Goal: Task Accomplishment & Management: Manage account settings

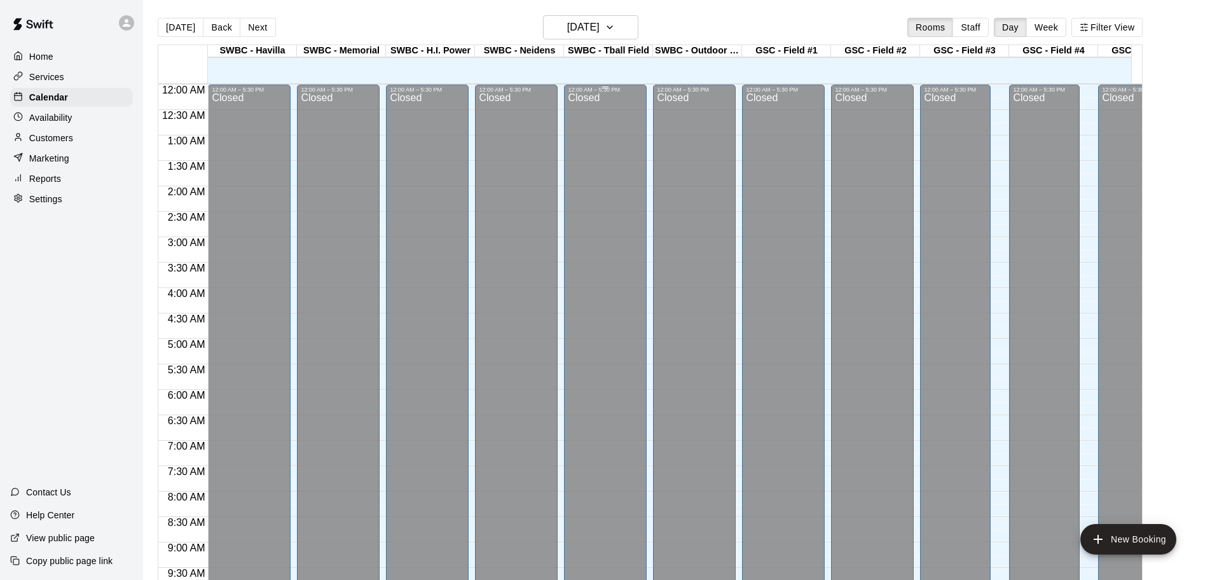
scroll to position [558, 0]
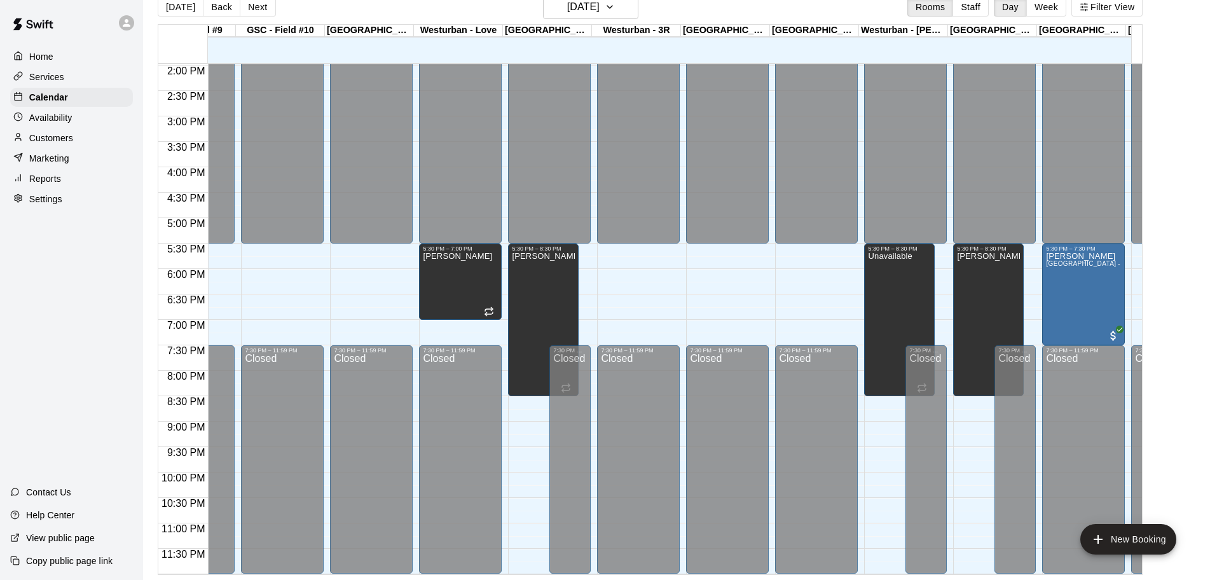
scroll to position [723, 1309]
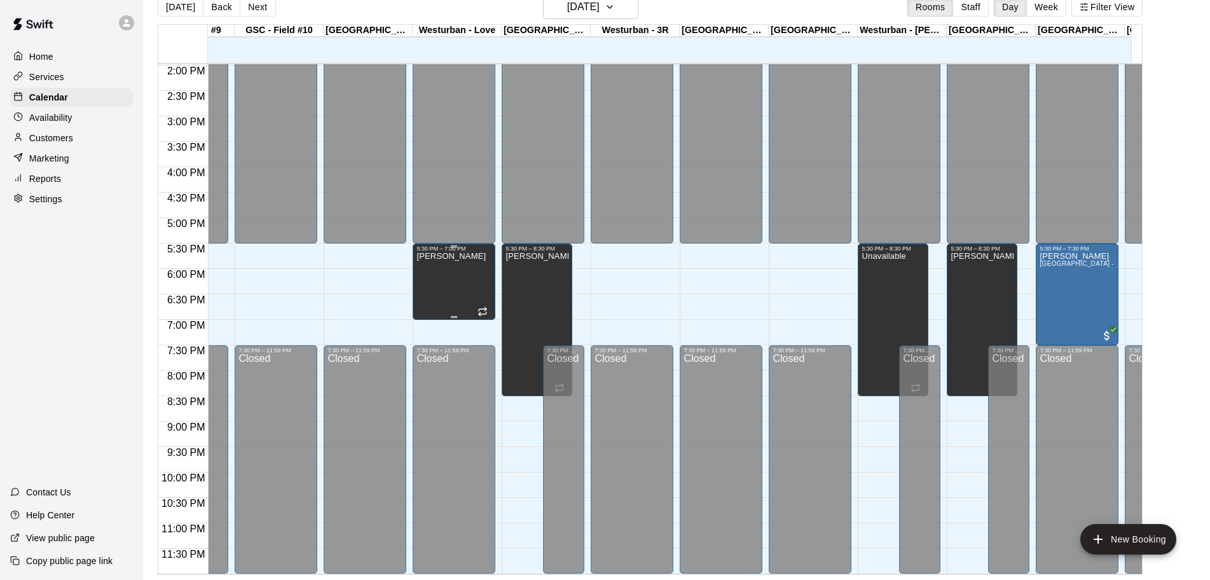
click at [473, 252] on div "[PERSON_NAME]" at bounding box center [454, 542] width 75 height 580
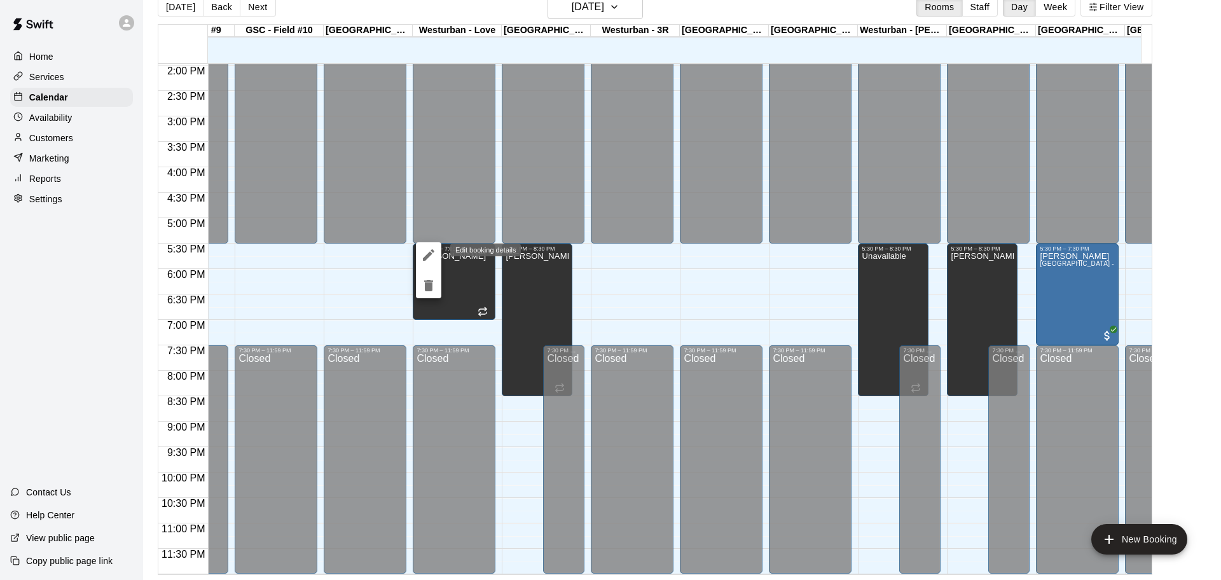
click at [422, 256] on icon "edit" at bounding box center [428, 254] width 15 height 15
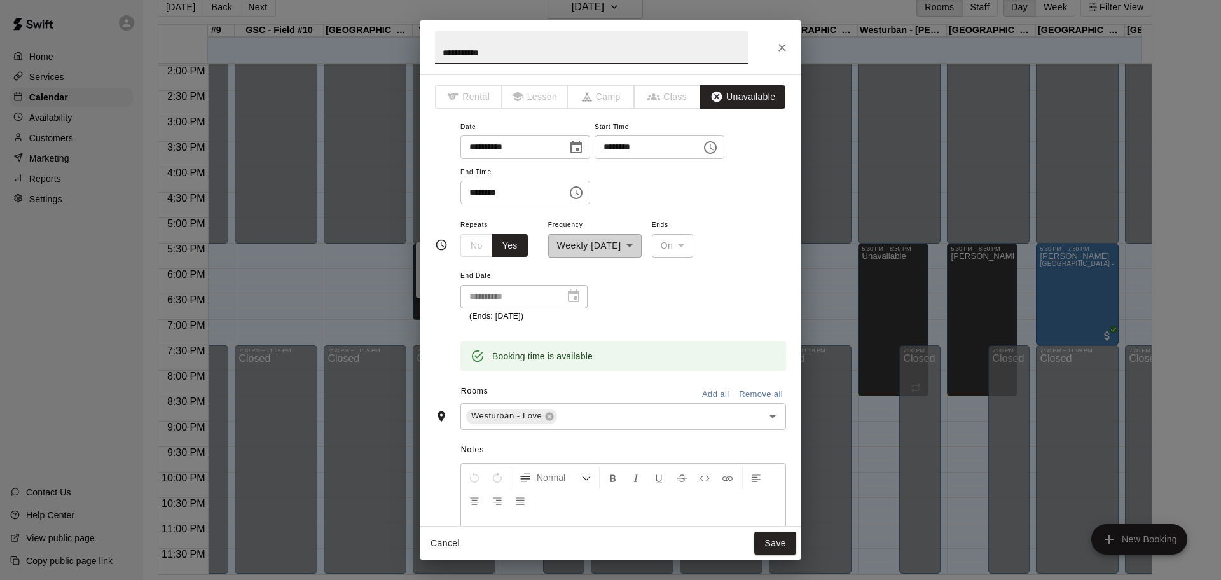
click at [782, 41] on icon "Close" at bounding box center [782, 47] width 13 height 13
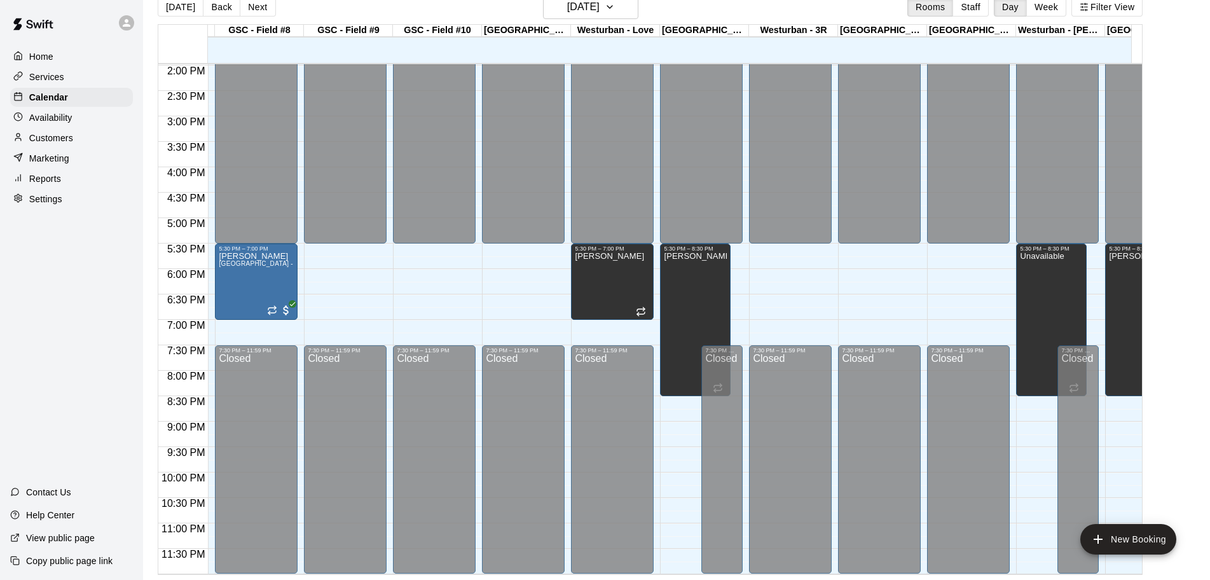
scroll to position [0, 0]
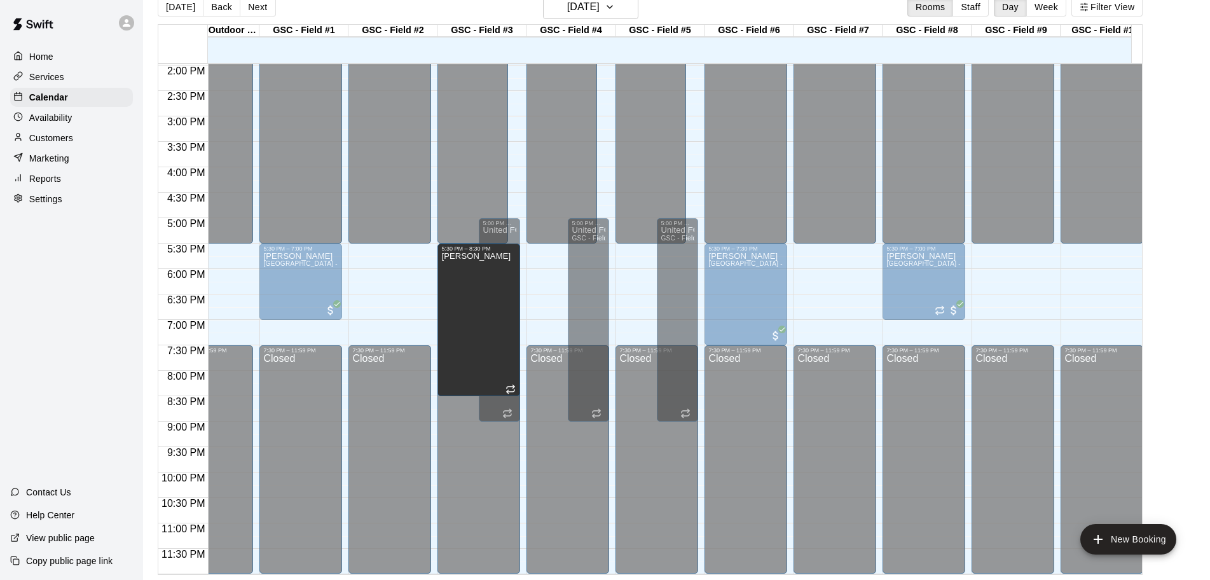
drag, startPoint x: 362, startPoint y: 257, endPoint x: 307, endPoint y: 257, distance: 56.0
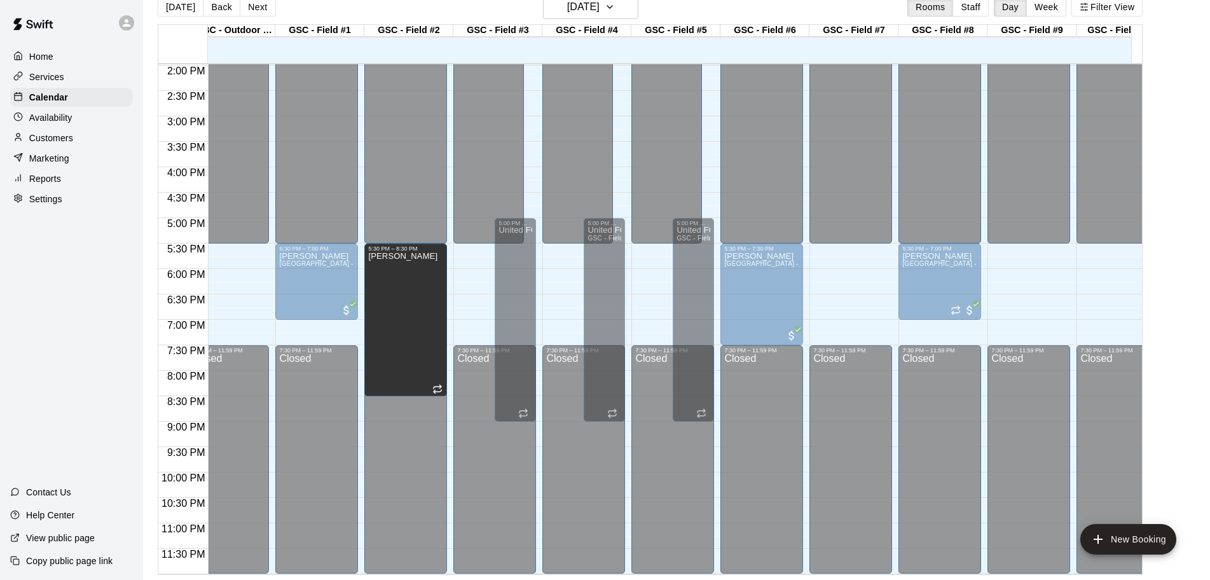
drag, startPoint x: 394, startPoint y: 247, endPoint x: 385, endPoint y: 249, distance: 9.3
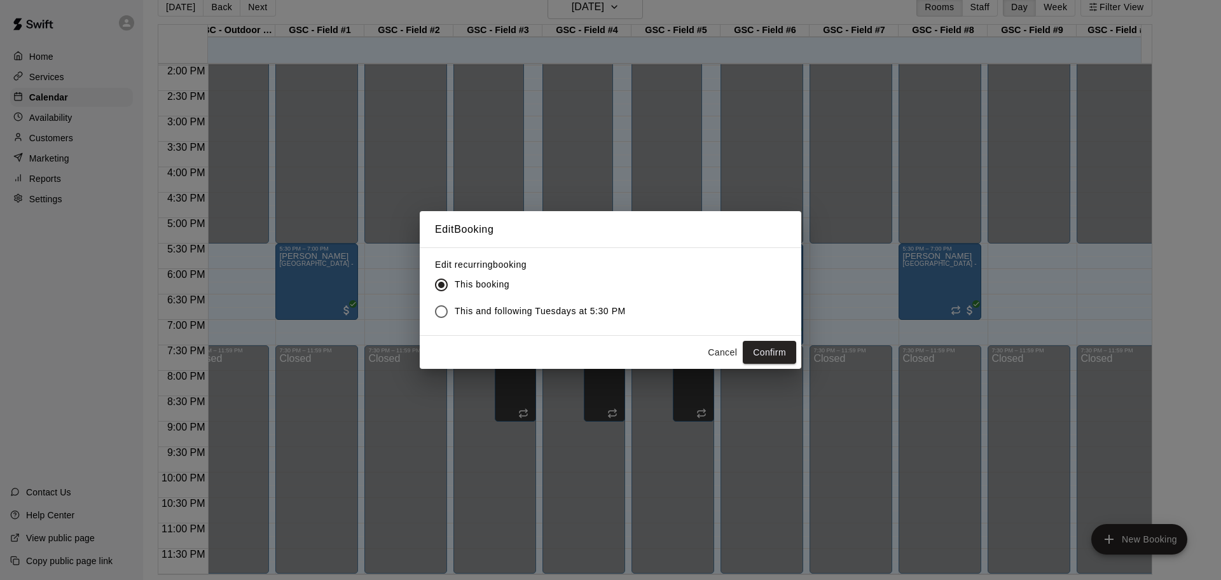
drag, startPoint x: 773, startPoint y: 351, endPoint x: 743, endPoint y: 385, distance: 45.1
click at [773, 350] on button "Confirm" at bounding box center [769, 353] width 53 height 24
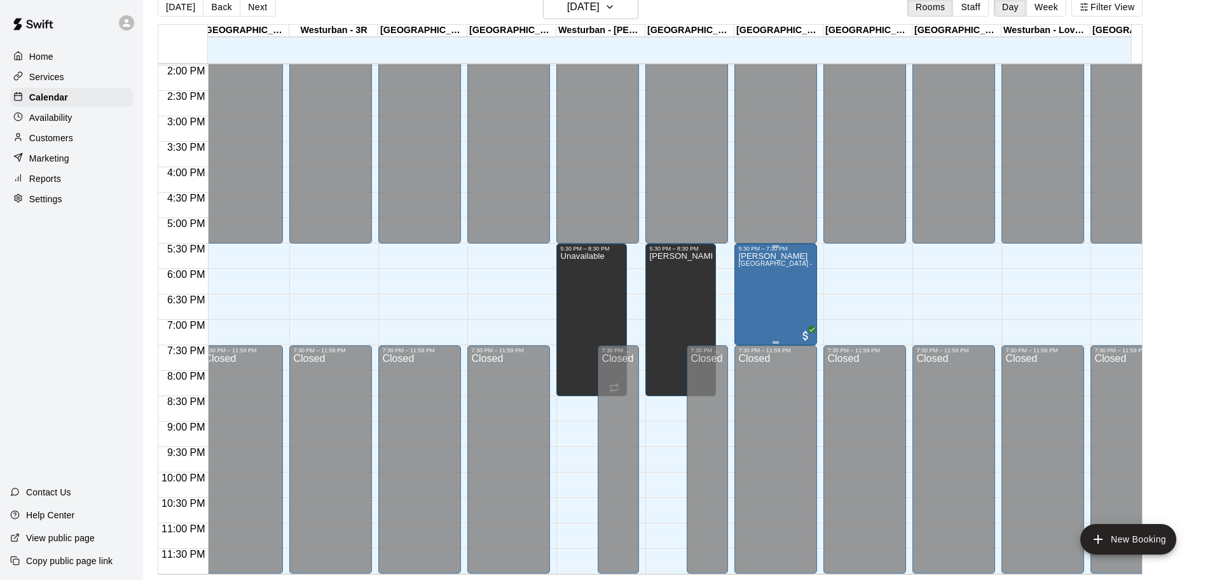
click at [789, 256] on p "[PERSON_NAME]" at bounding box center [775, 256] width 75 height 0
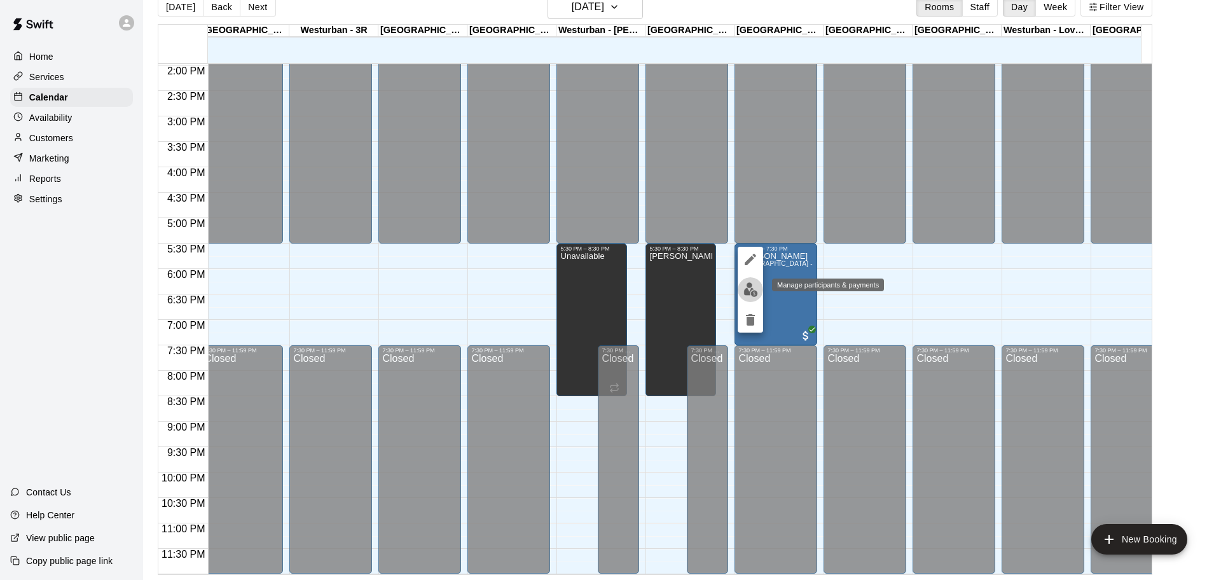
click at [750, 288] on img "edit" at bounding box center [750, 289] width 15 height 15
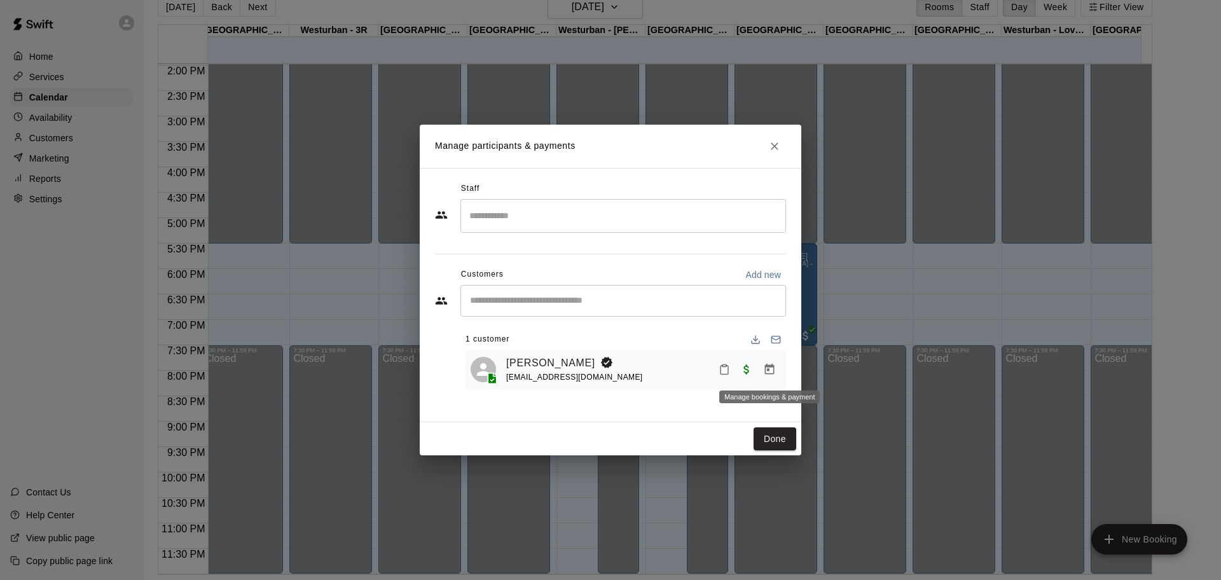
click at [761, 368] on button "Manage bookings & payment" at bounding box center [769, 369] width 23 height 23
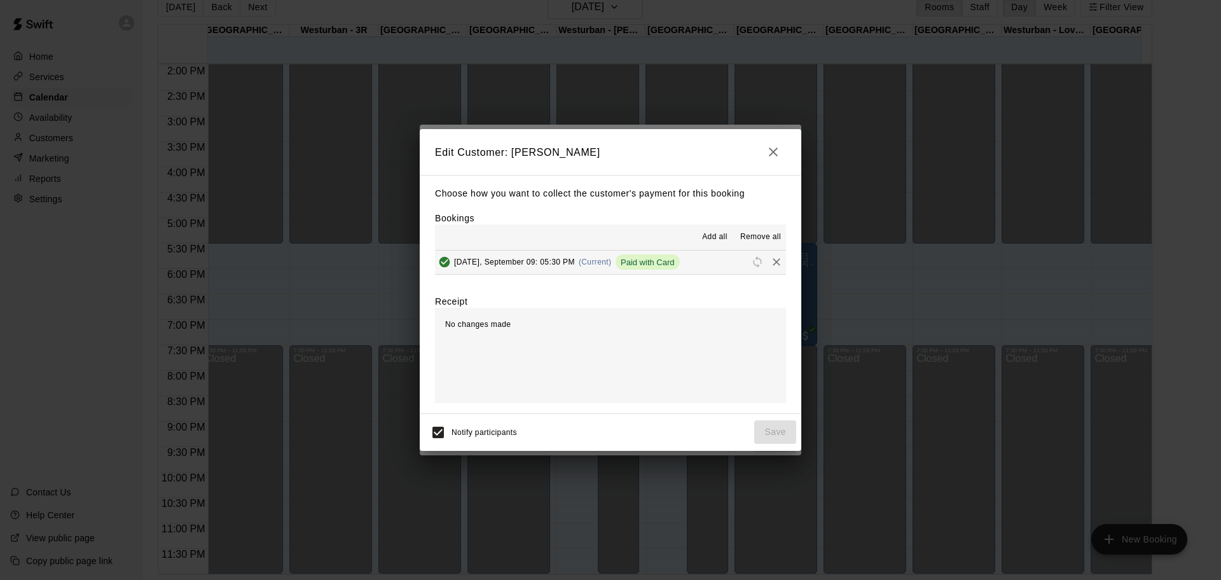
click at [757, 236] on span "Remove all" at bounding box center [760, 237] width 41 height 13
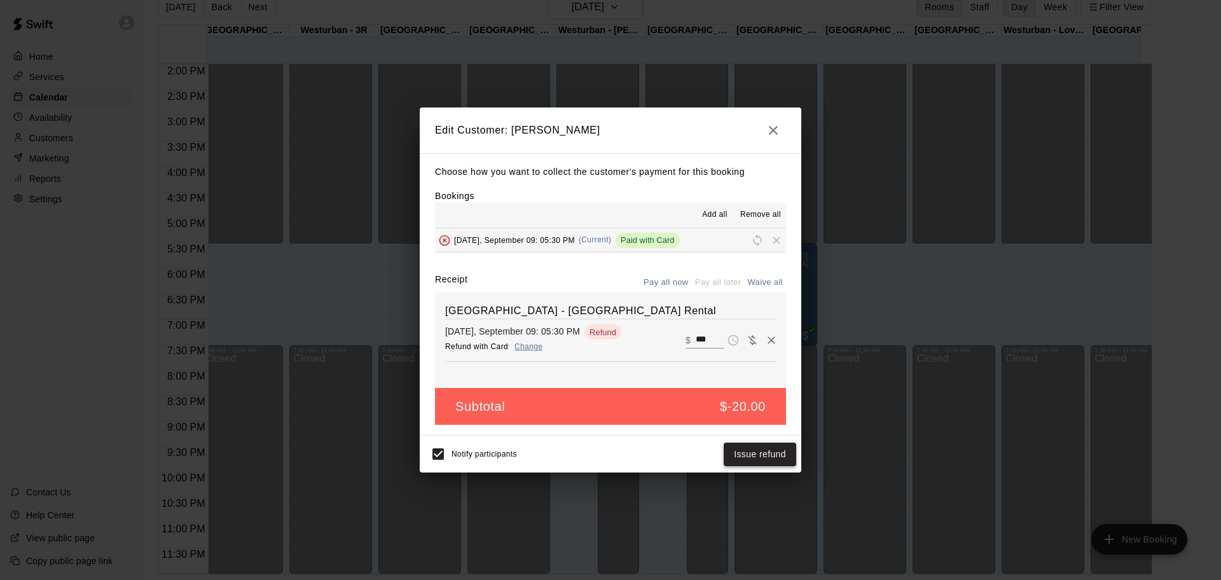
click at [768, 454] on button "Issue refund" at bounding box center [760, 455] width 72 height 24
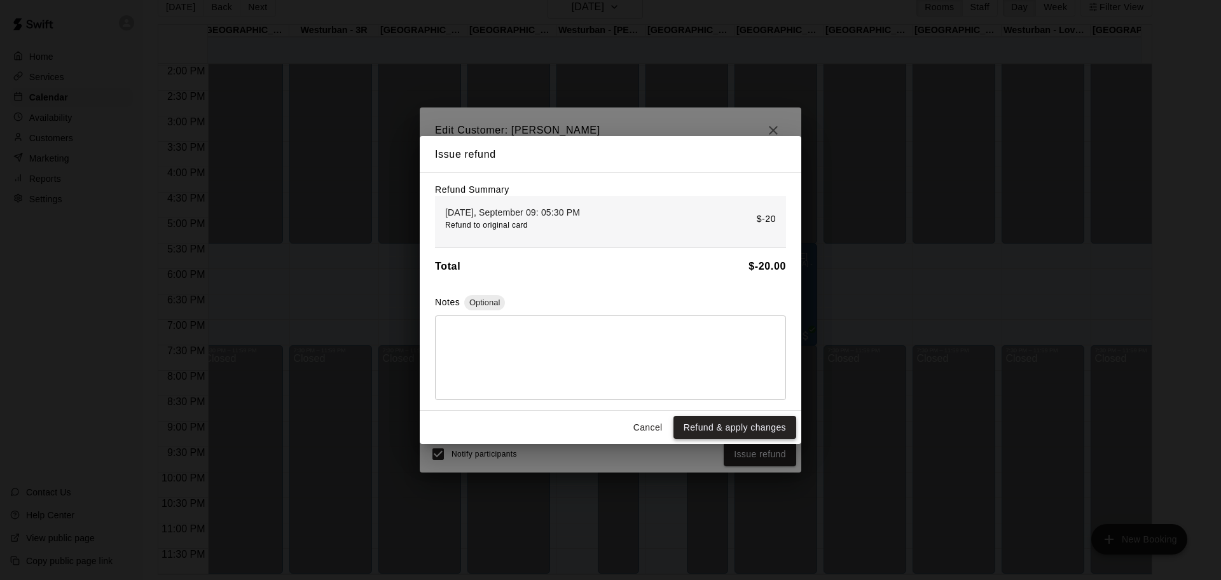
click at [745, 431] on button "Refund & apply changes" at bounding box center [734, 428] width 123 height 24
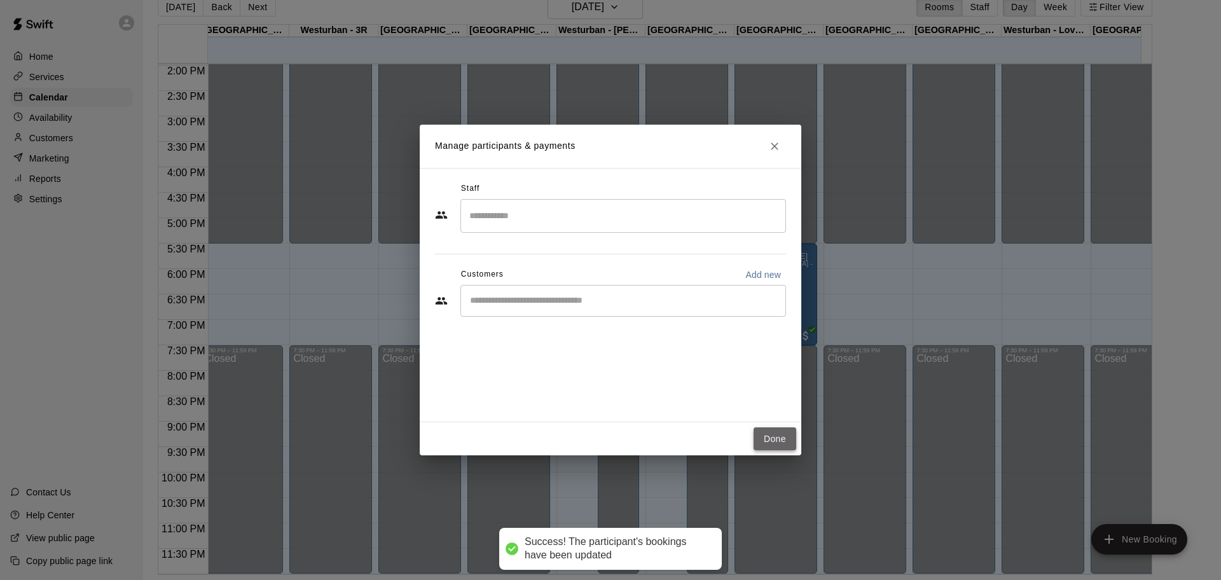
click at [782, 434] on button "Done" at bounding box center [775, 439] width 43 height 24
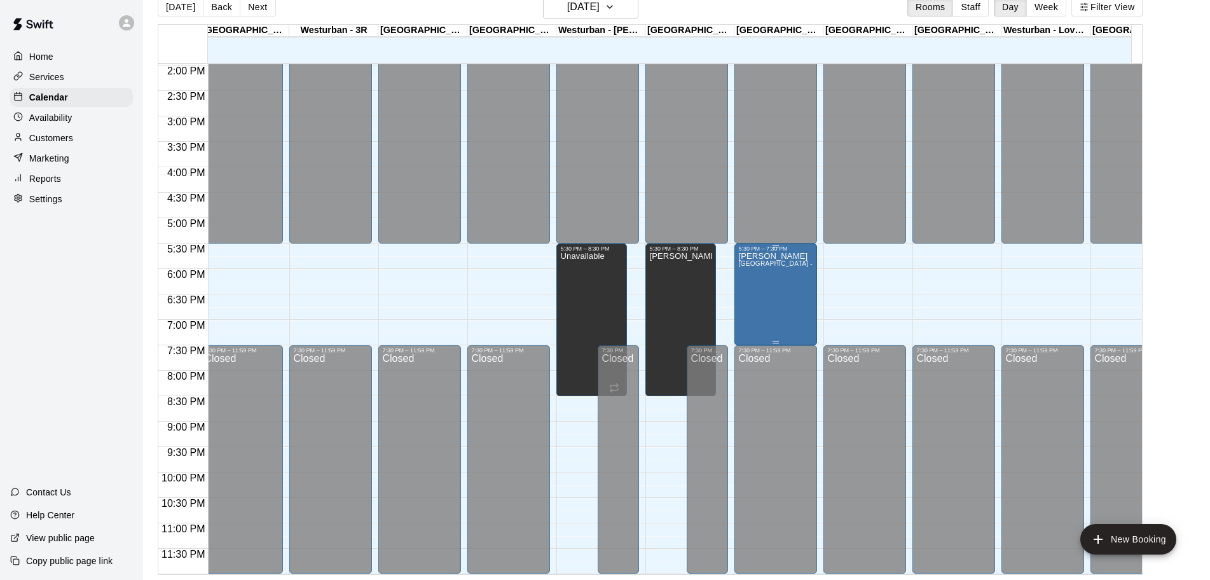
click at [802, 279] on div "Jimmy Guerrero Westurban Baseball Complex - Memorial Field Rental" at bounding box center [775, 542] width 75 height 580
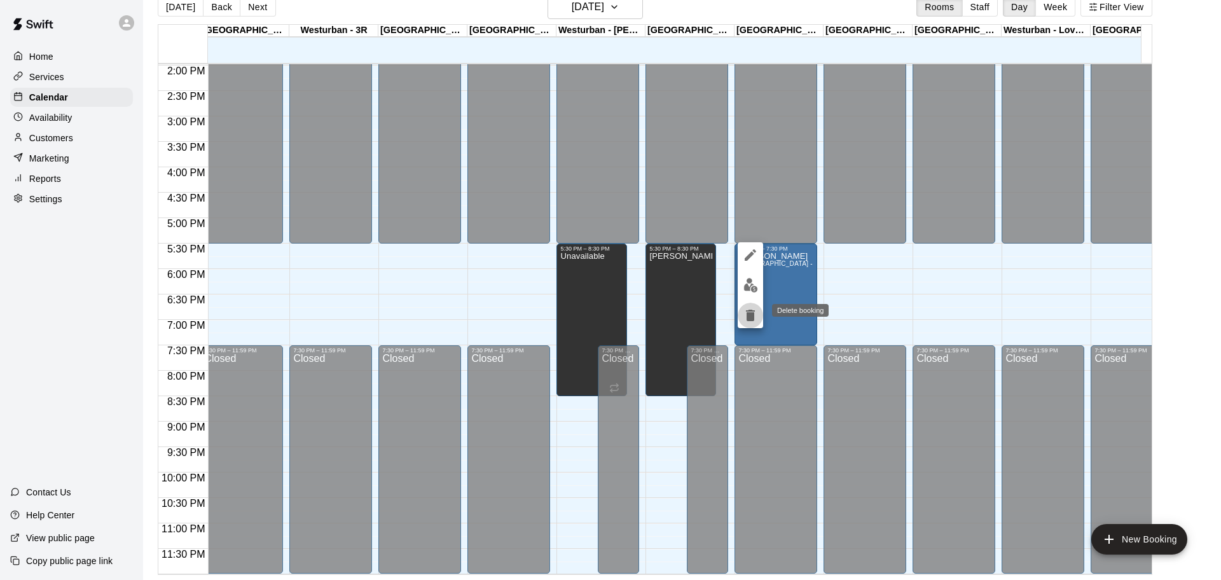
click at [743, 318] on icon "delete" at bounding box center [750, 315] width 15 height 15
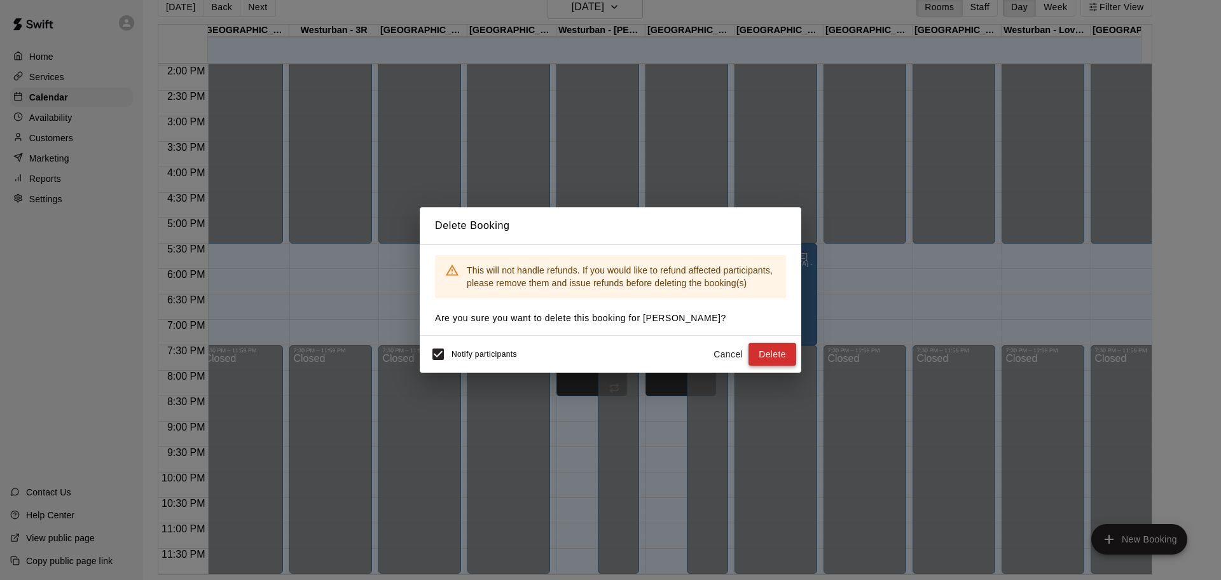
click at [780, 349] on button "Delete" at bounding box center [773, 355] width 48 height 24
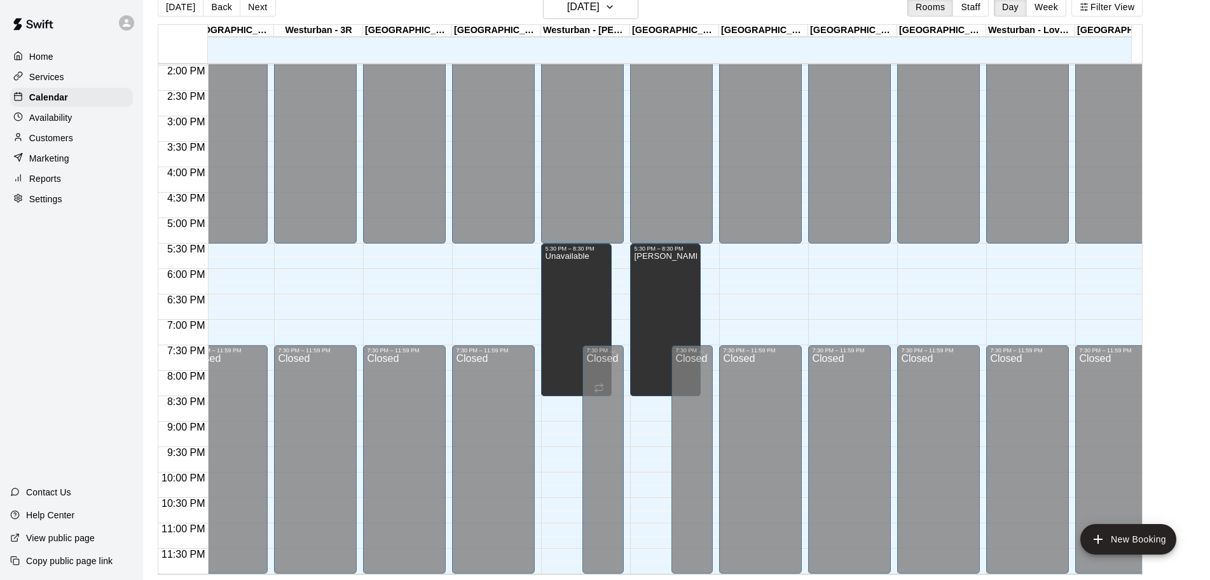
drag, startPoint x: 50, startPoint y: 142, endPoint x: 92, endPoint y: 142, distance: 42.0
click at [50, 142] on p "Customers" at bounding box center [51, 138] width 44 height 13
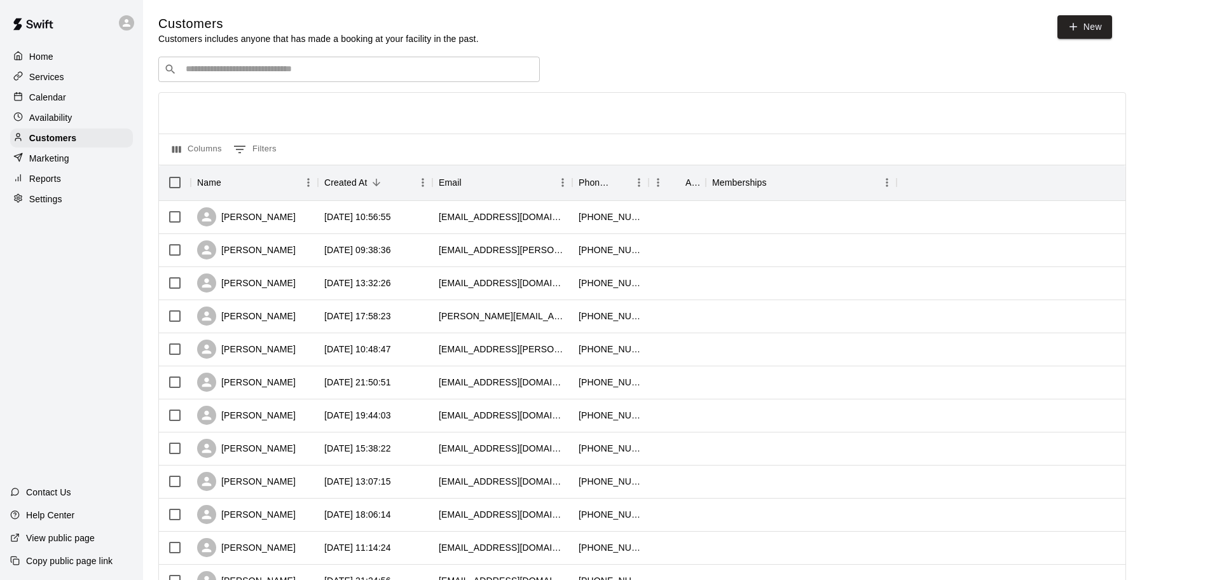
click at [343, 64] on div "​ ​" at bounding box center [349, 69] width 382 height 25
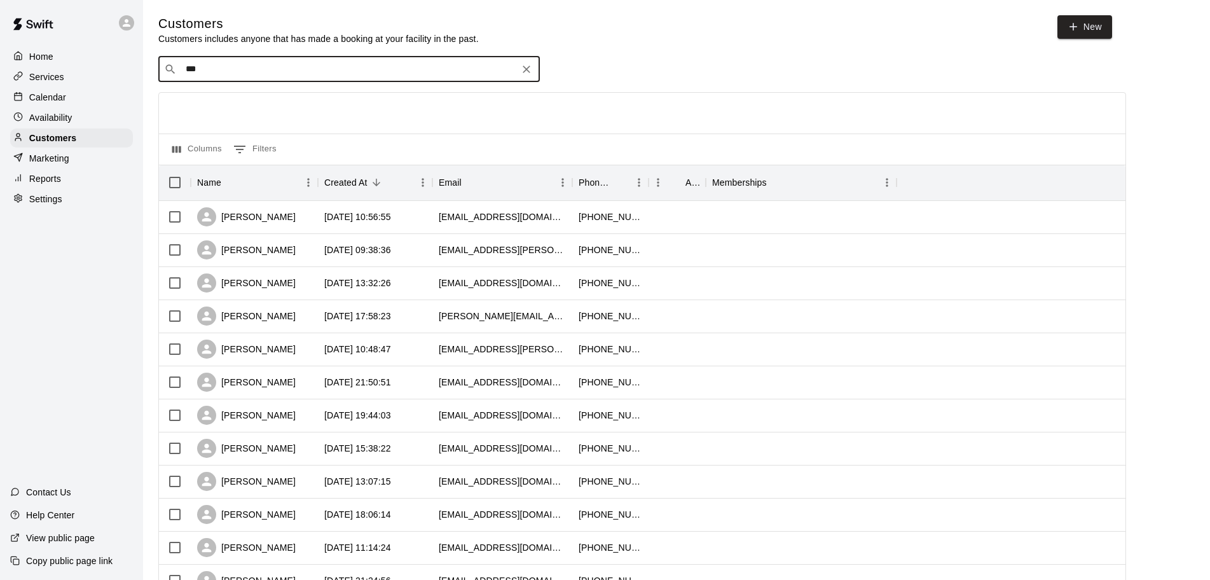
type input "****"
click at [317, 101] on div "Josh Dillon jdill72@yahoo.com" at bounding box center [362, 104] width 336 height 27
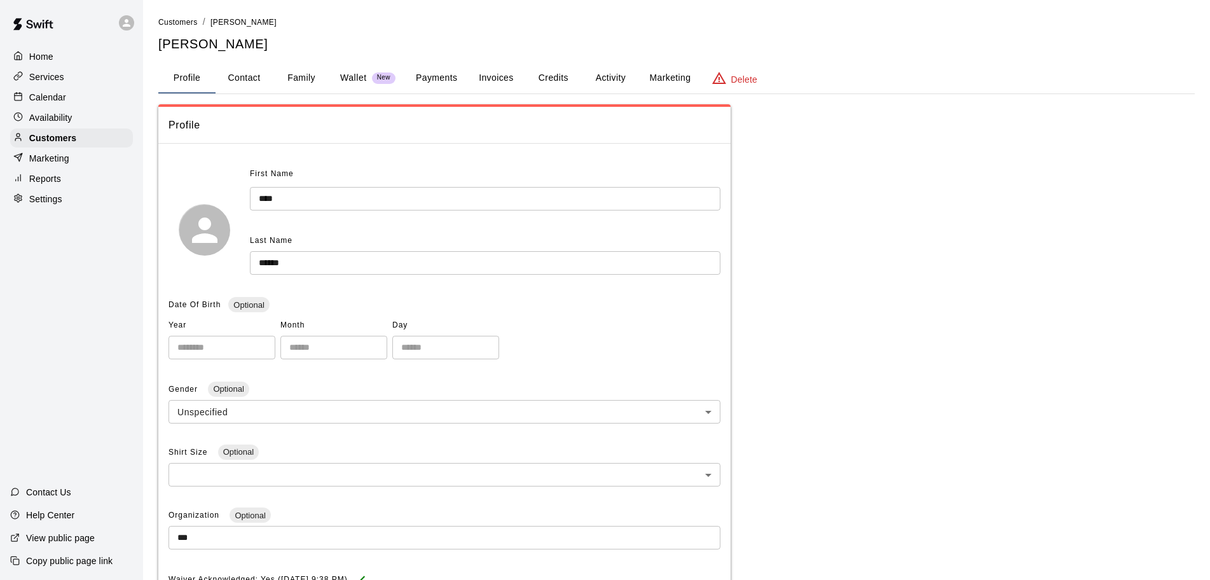
click at [257, 78] on button "Contact" at bounding box center [244, 78] width 57 height 31
select select "**"
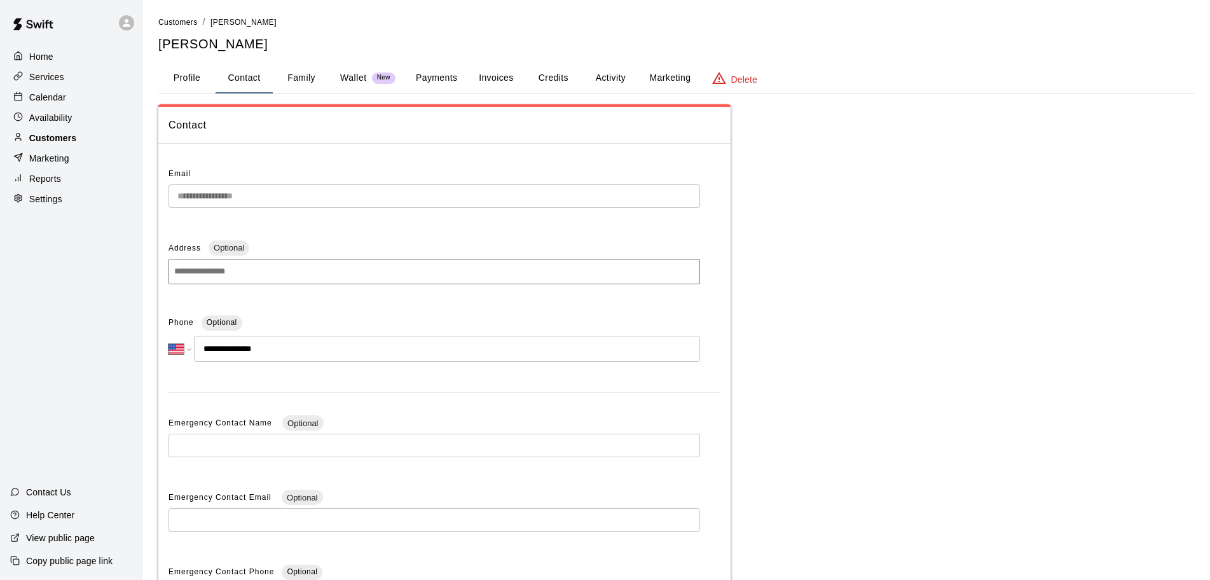
click at [70, 143] on p "Customers" at bounding box center [52, 138] width 47 height 13
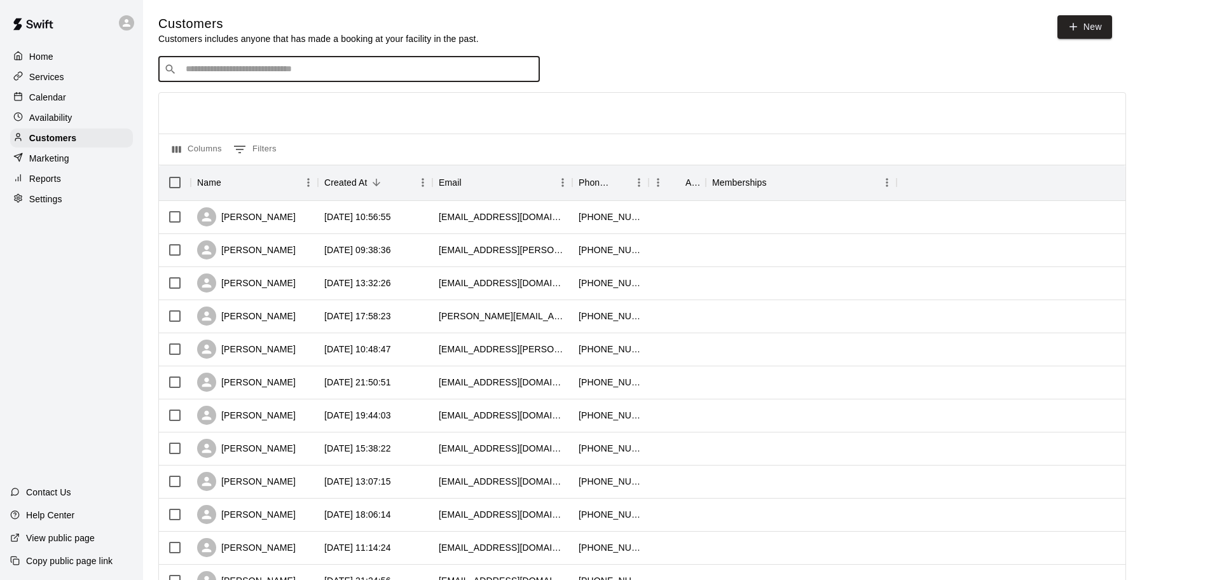
click at [247, 76] on input "Search customers by name or email" at bounding box center [358, 69] width 352 height 13
type input "*"
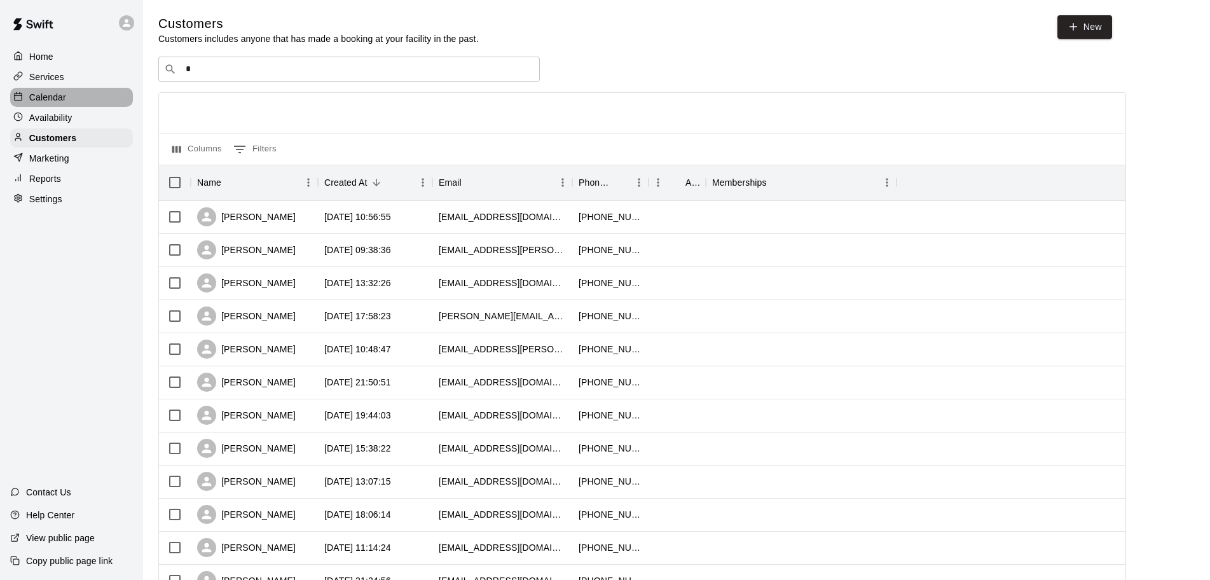
click at [52, 97] on p "Calendar" at bounding box center [47, 97] width 37 height 13
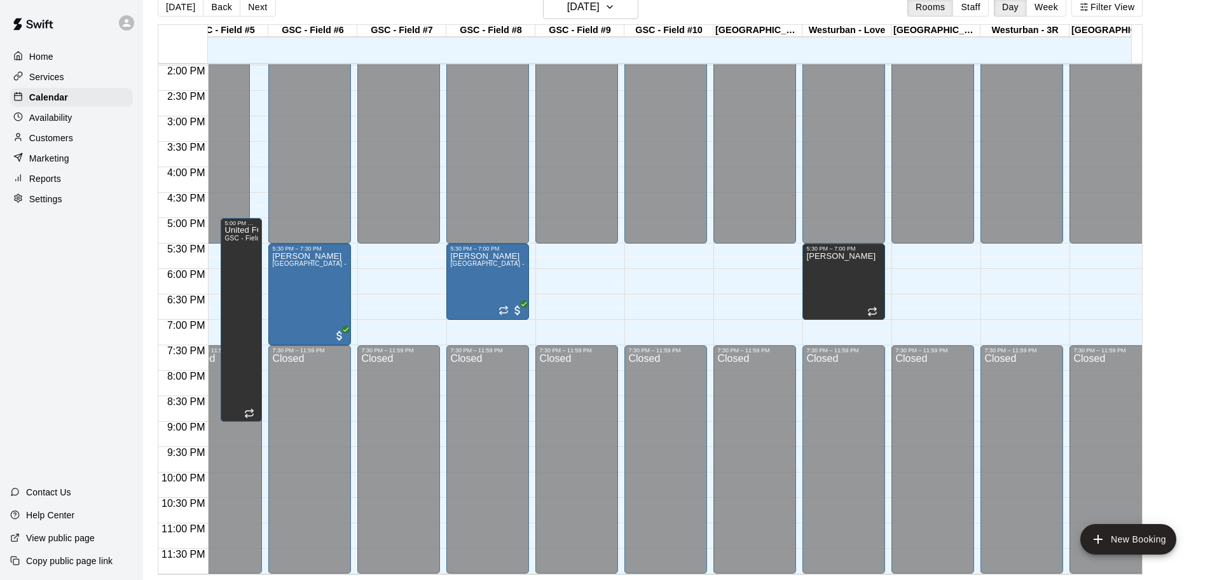
scroll to position [0, 778]
